Goal: Task Accomplishment & Management: Manage account settings

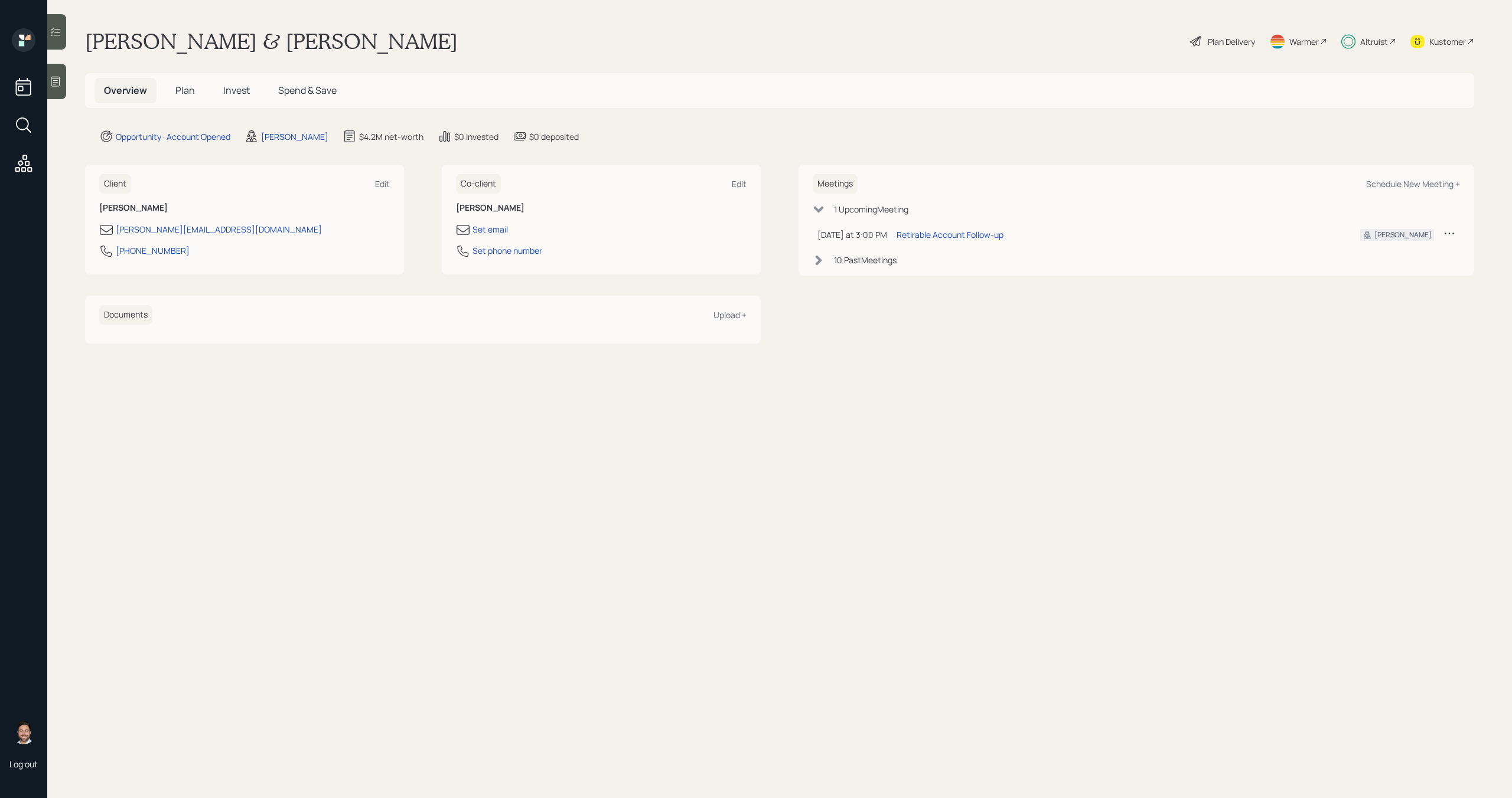
click at [238, 89] on span "Invest" at bounding box center [237, 91] width 27 height 13
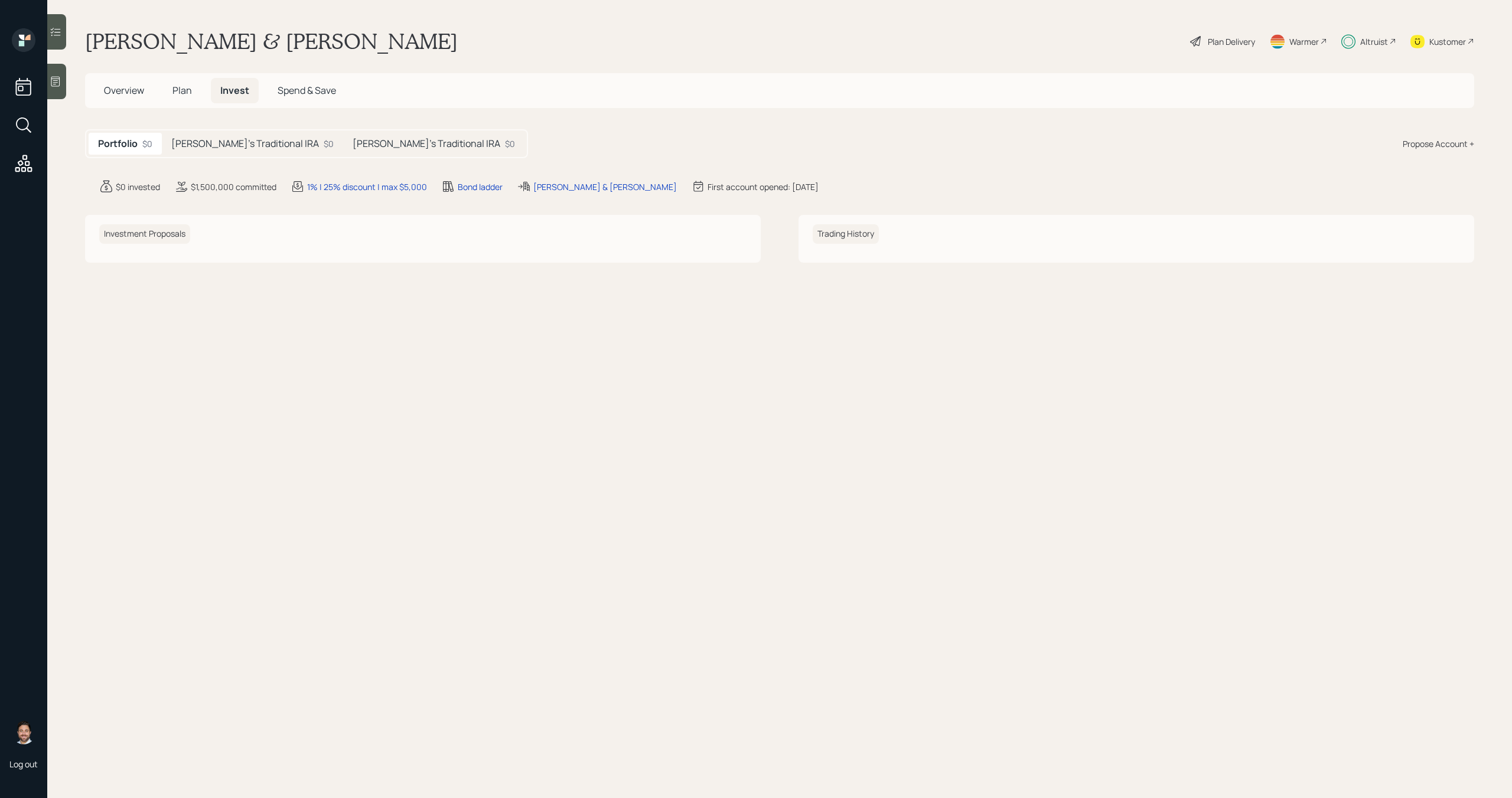
click at [257, 144] on h5 "[PERSON_NAME]'s Traditional IRA" at bounding box center [245, 144] width 148 height 11
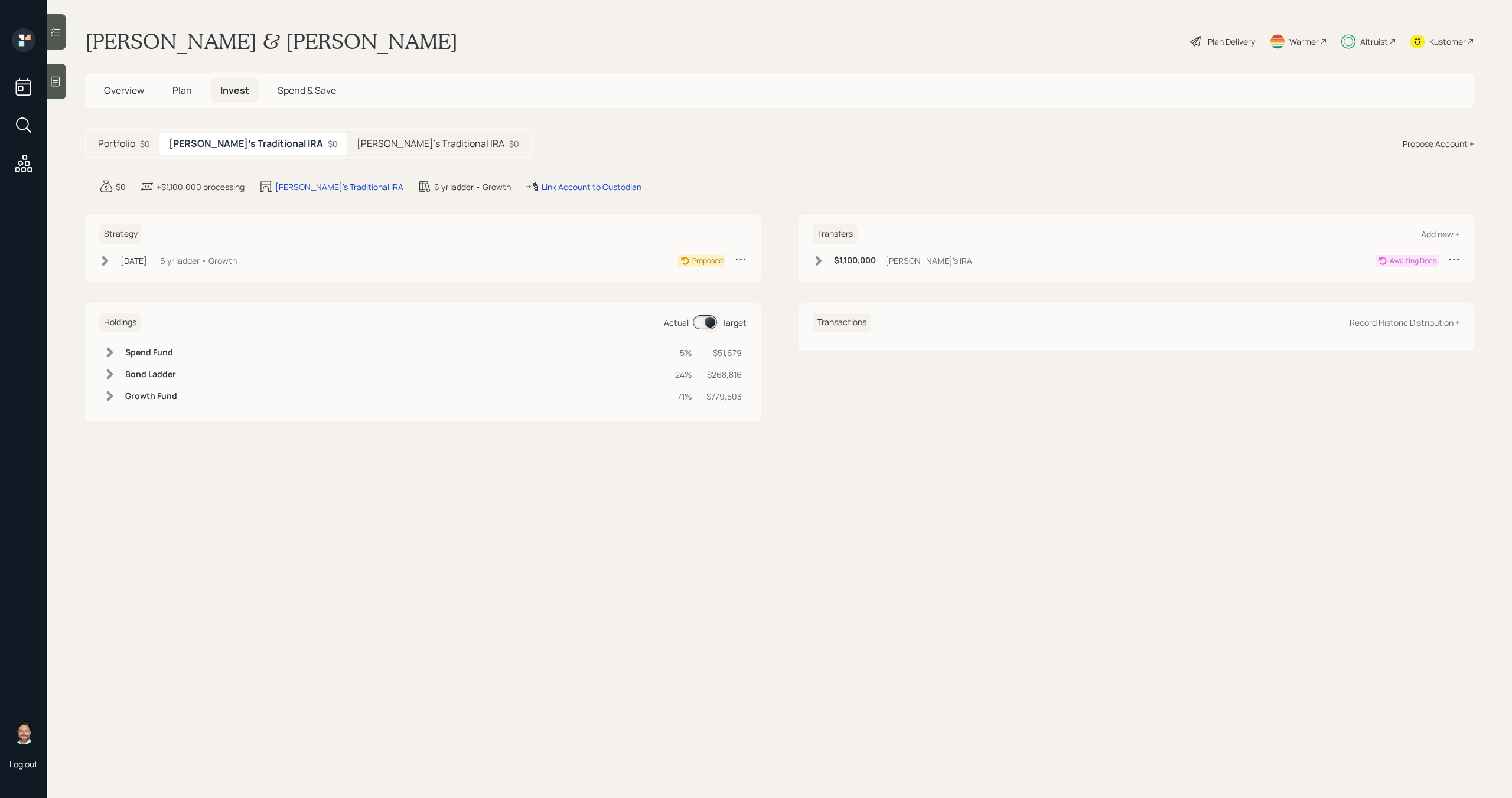
click at [357, 145] on h5 "[PERSON_NAME]'s Traditional IRA" at bounding box center [431, 144] width 148 height 11
click at [226, 139] on h5 "[PERSON_NAME]'s Traditional IRA" at bounding box center [243, 144] width 148 height 11
click at [1453, 258] on icon at bounding box center [1454, 259] width 12 height 12
click at [1411, 295] on div "Cancel Transfer" at bounding box center [1417, 293] width 85 height 11
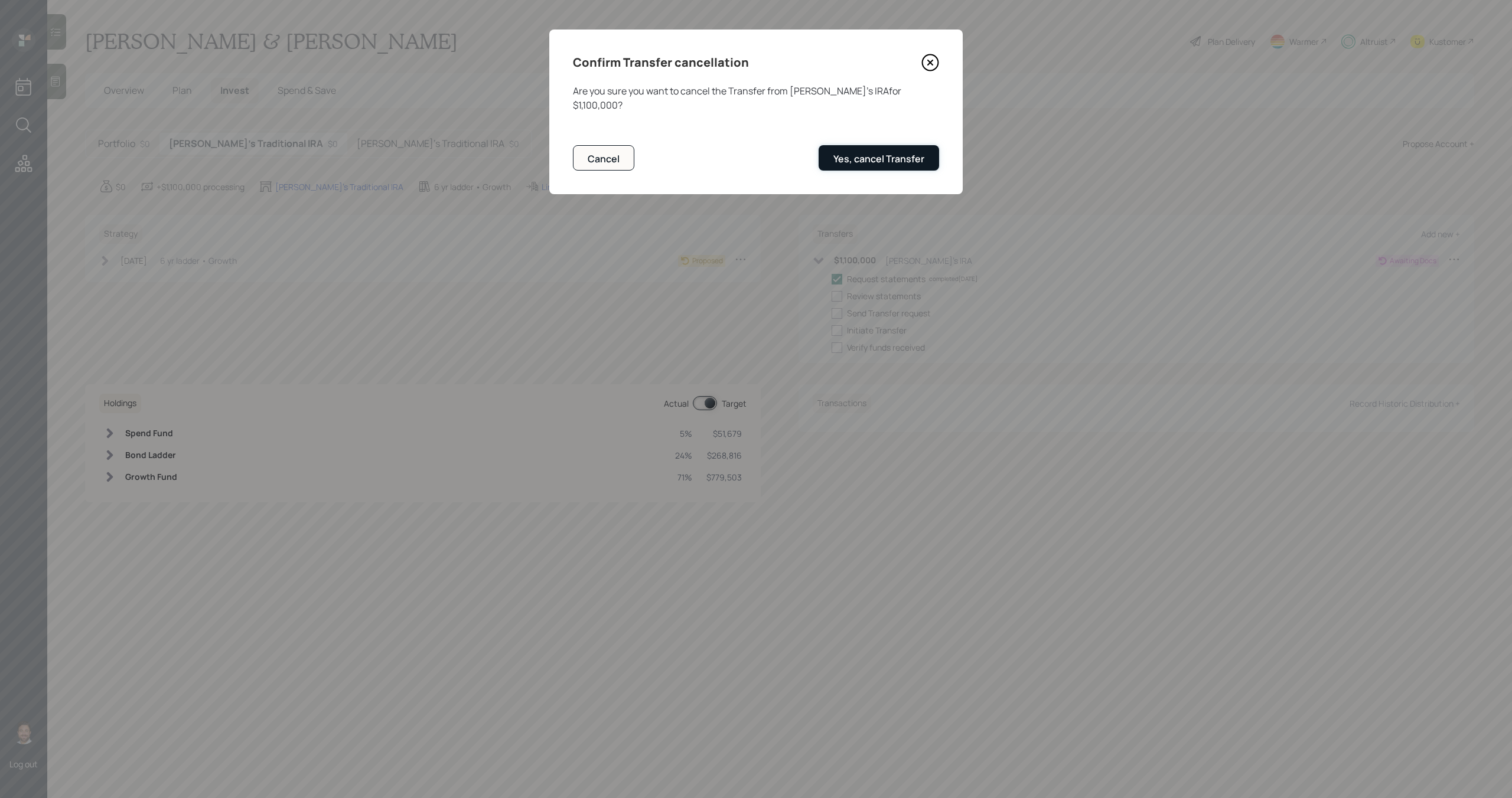
click at [917, 152] on button "Yes, cancel Transfer" at bounding box center [879, 158] width 120 height 26
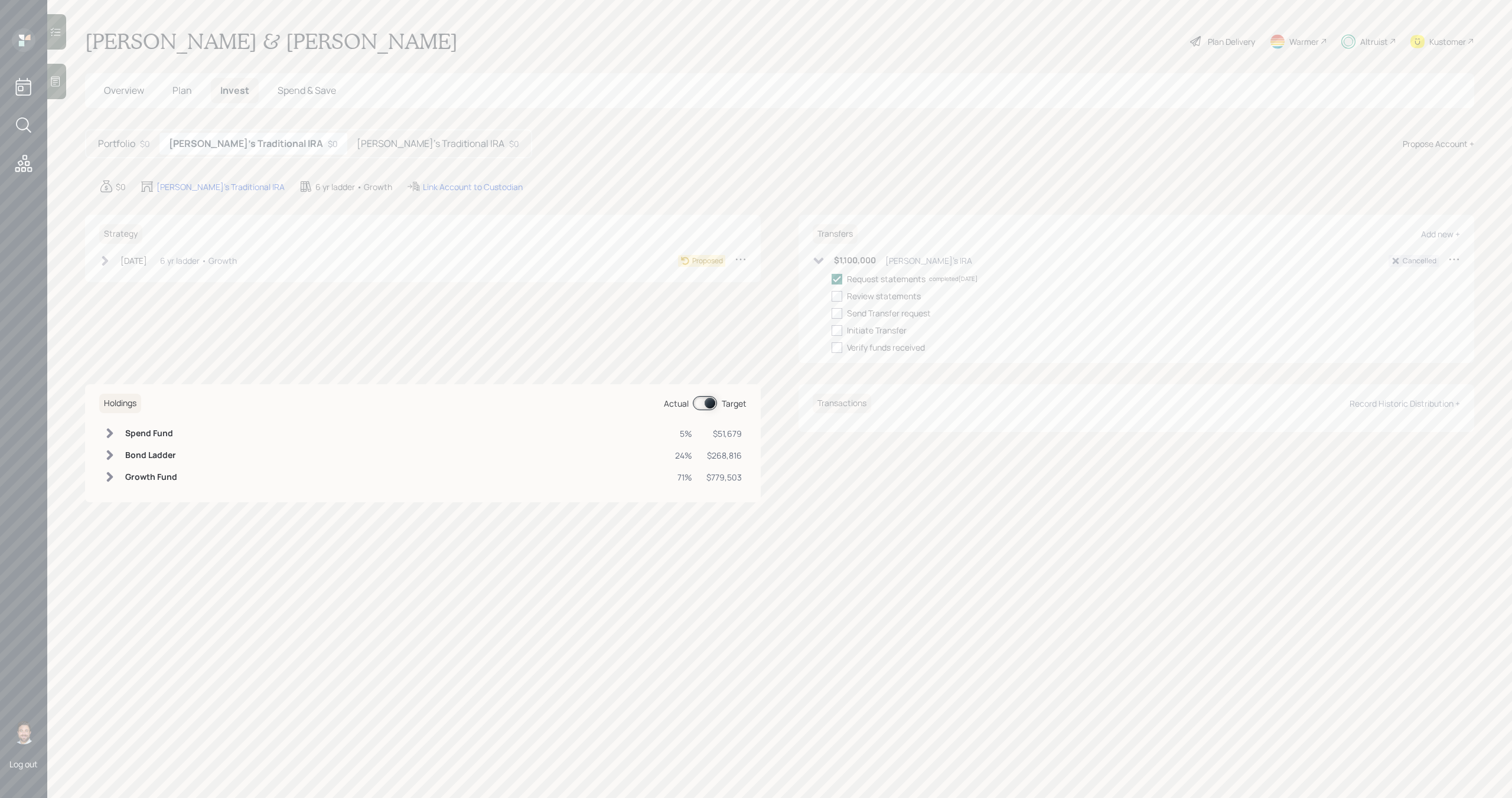
click at [376, 142] on h5 "[PERSON_NAME]'s Traditional IRA" at bounding box center [431, 144] width 148 height 11
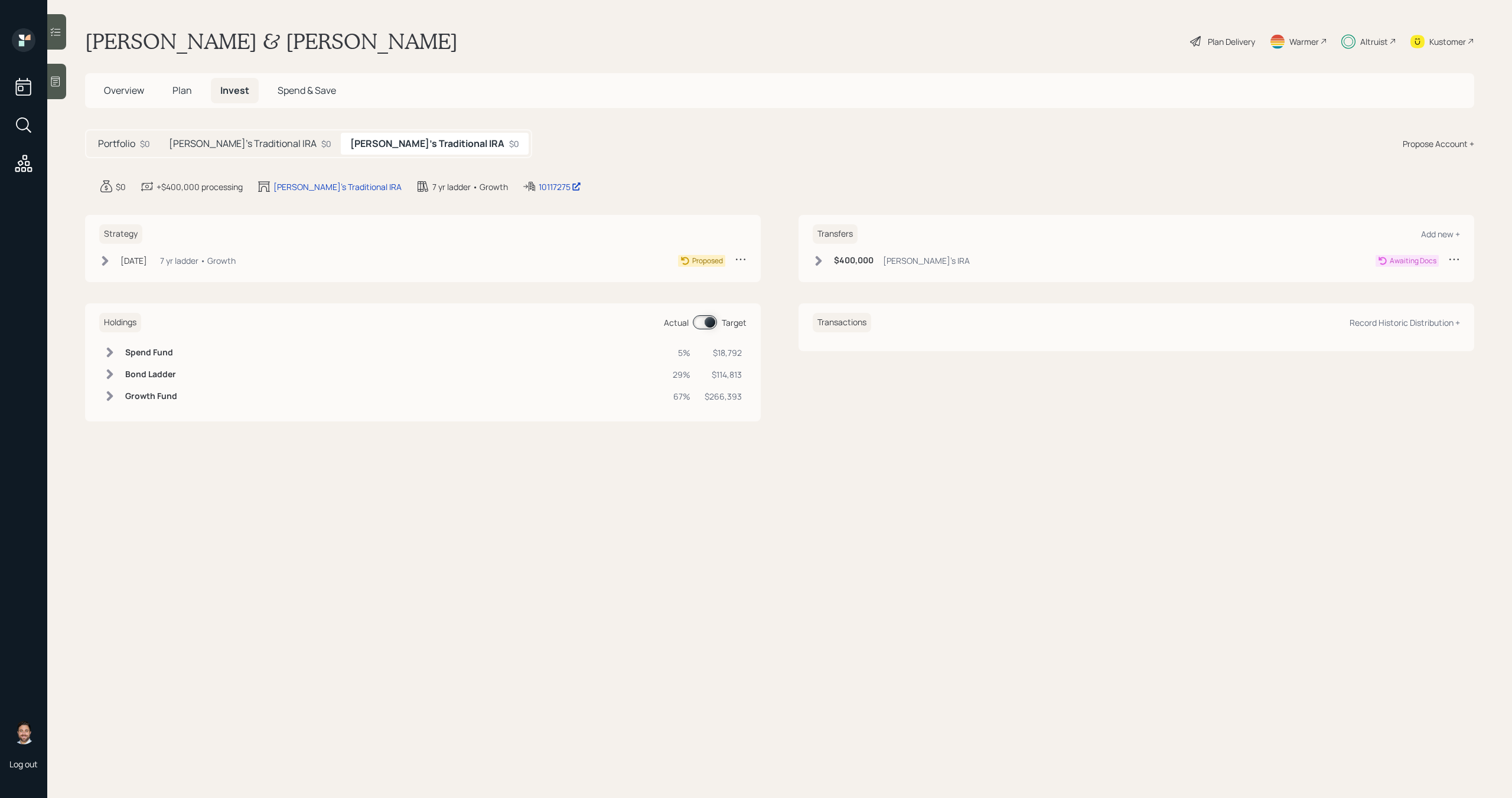
click at [816, 263] on icon at bounding box center [819, 261] width 12 height 12
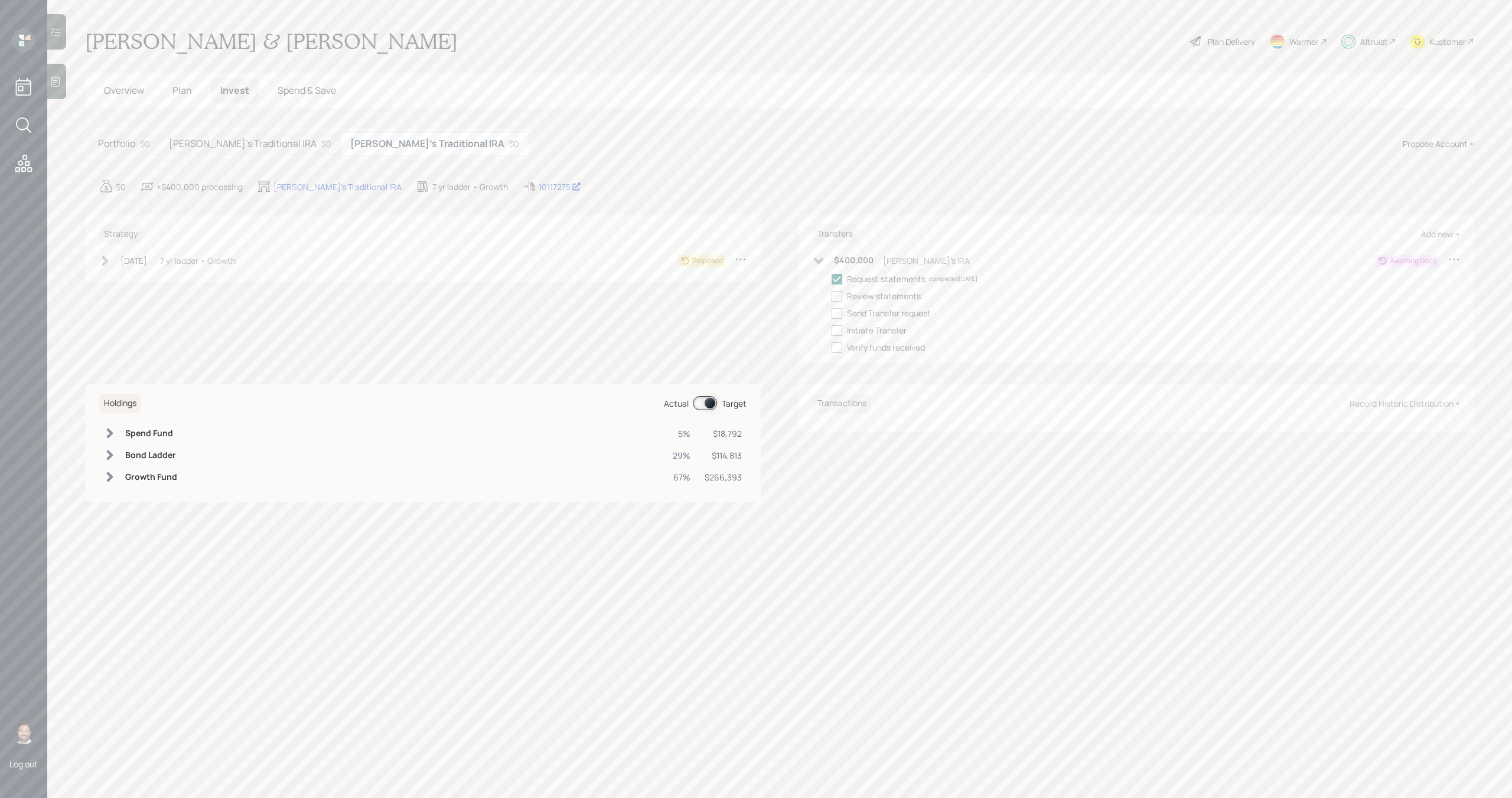
click at [816, 263] on icon at bounding box center [819, 261] width 12 height 12
